Goal: Information Seeking & Learning: Learn about a topic

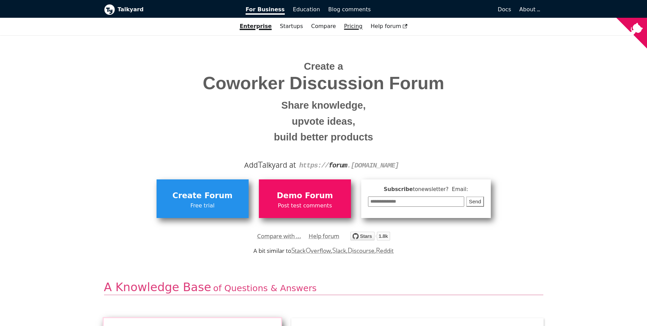
click at [287, 27] on link "Pricing" at bounding box center [353, 26] width 27 height 12
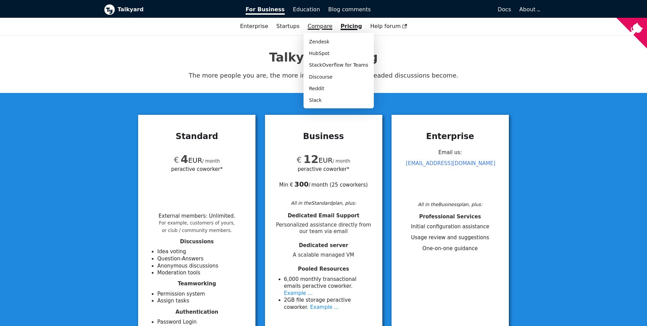
click at [287, 29] on link "Compare" at bounding box center [320, 26] width 25 height 6
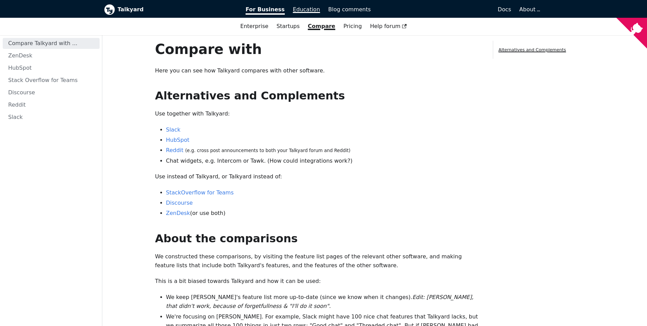
click at [287, 8] on span "Education" at bounding box center [306, 9] width 27 height 6
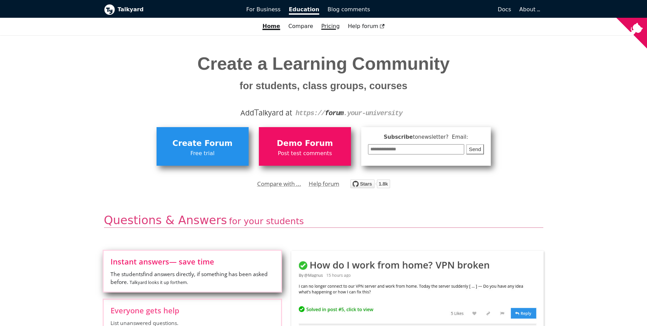
click at [330, 25] on link "Pricing" at bounding box center [330, 26] width 27 height 12
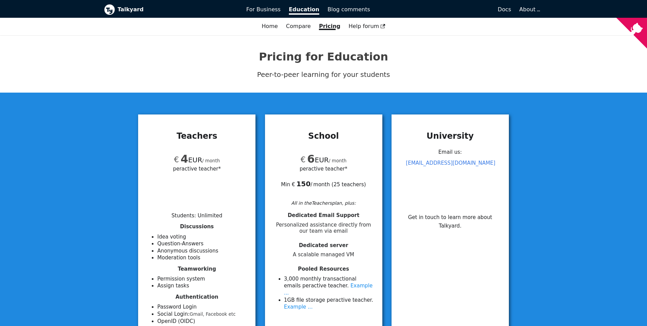
click at [207, 217] on li "Students : Unlimited" at bounding box center [197, 215] width 51 height 6
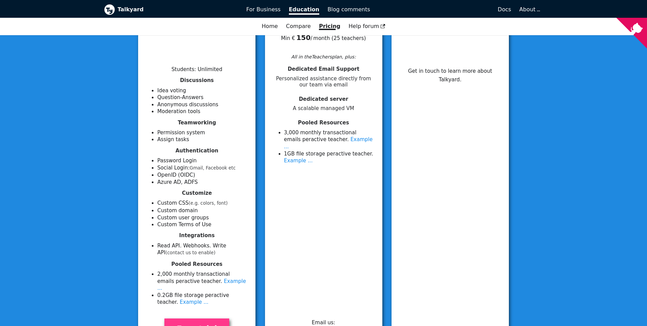
scroll to position [137, 0]
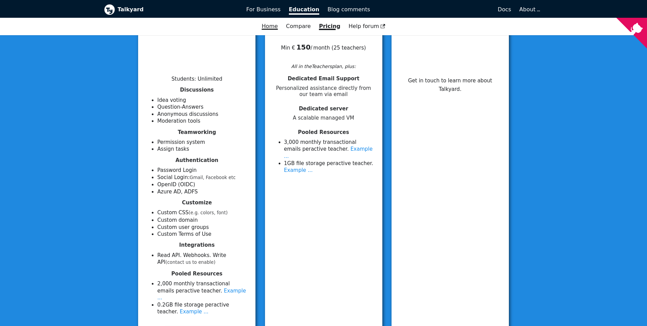
click at [275, 26] on link "Home" at bounding box center [270, 26] width 24 height 12
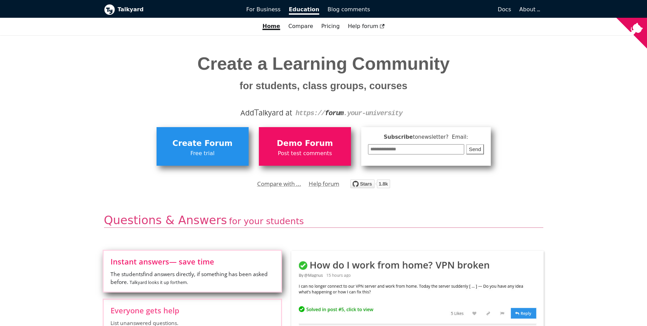
click at [383, 188] on link "Star debiki/talkyard on GitHub" at bounding box center [371, 185] width 40 height 10
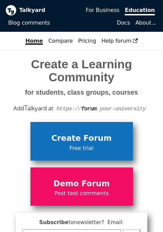
click at [85, 148] on span "Free trial" at bounding box center [82, 148] width 96 height 9
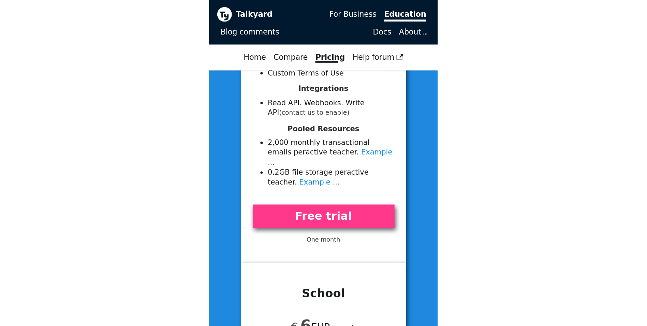
scroll to position [375, 0]
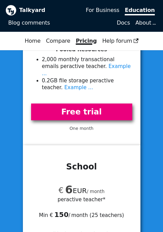
click at [96, 108] on link "Free trial" at bounding box center [81, 111] width 101 height 17
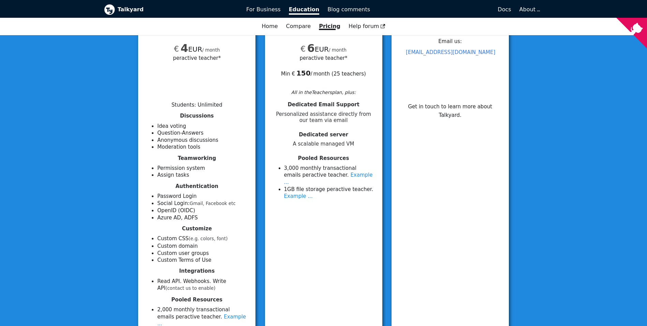
scroll to position [0, 0]
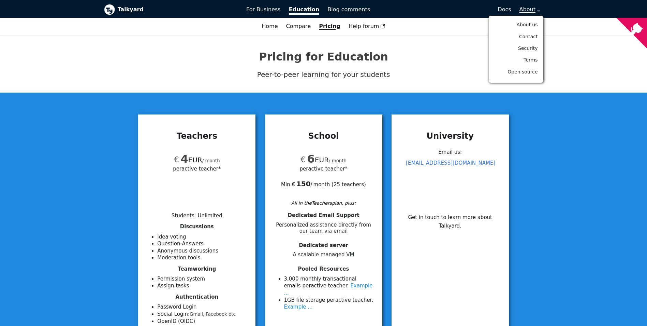
click at [537, 11] on span "About" at bounding box center [530, 9] width 20 height 6
click at [537, 48] on span "Security" at bounding box center [528, 47] width 20 height 5
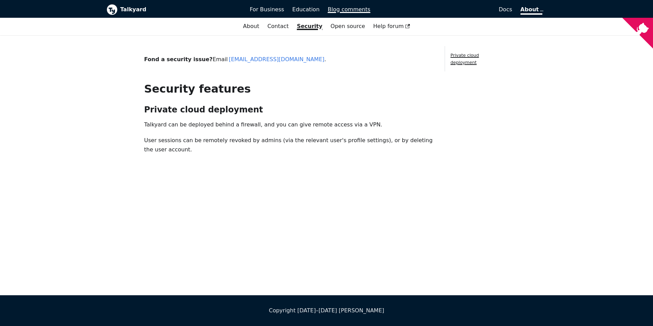
click at [362, 11] on span "Blog comments" at bounding box center [349, 9] width 43 height 6
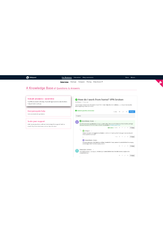
scroll to position [239, 0]
